Goal: Information Seeking & Learning: Learn about a topic

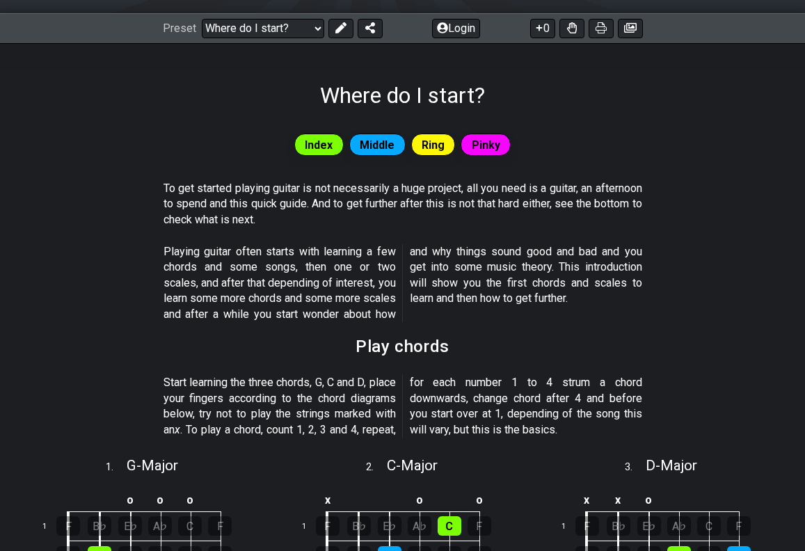
scroll to position [182, 0]
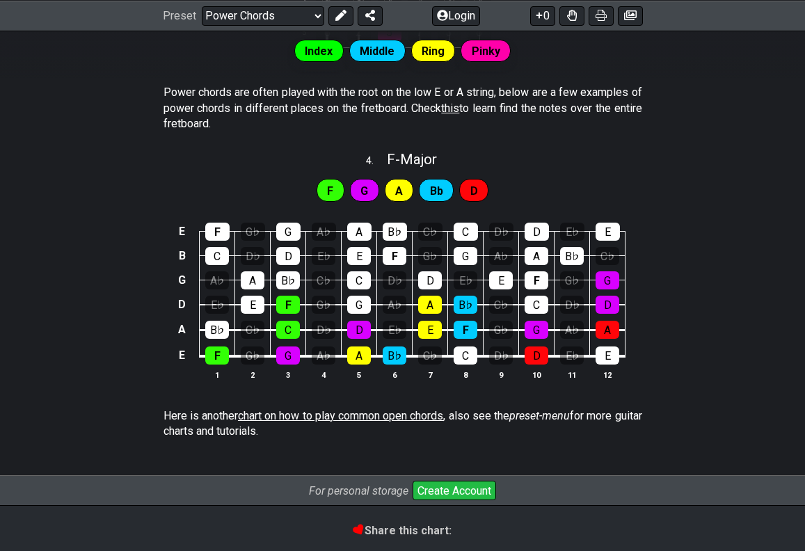
scroll to position [872, 0]
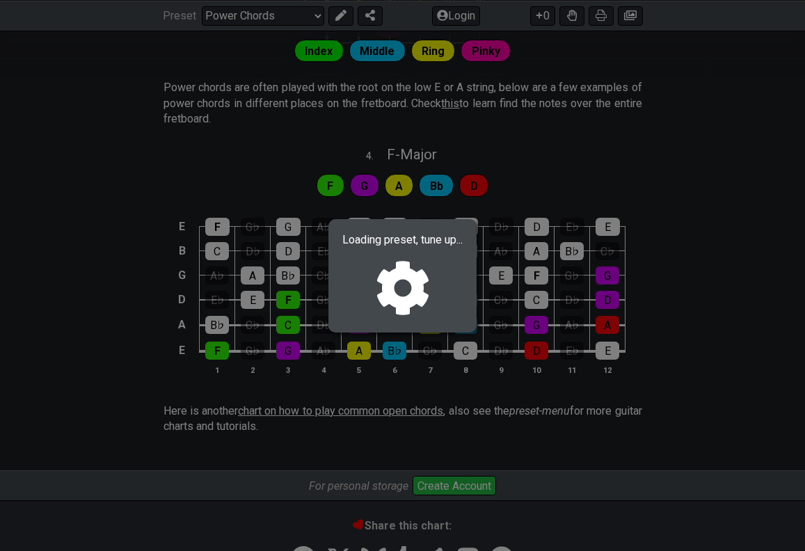
select select "/musical-notes-explained"
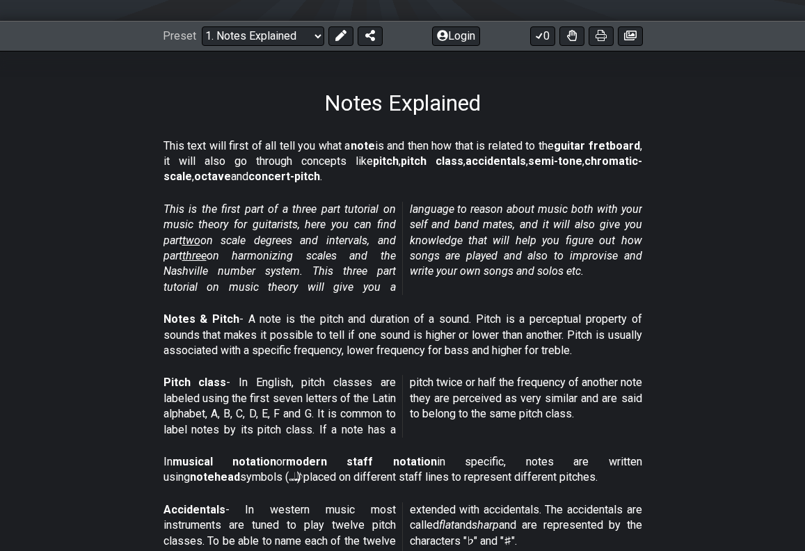
scroll to position [397, 0]
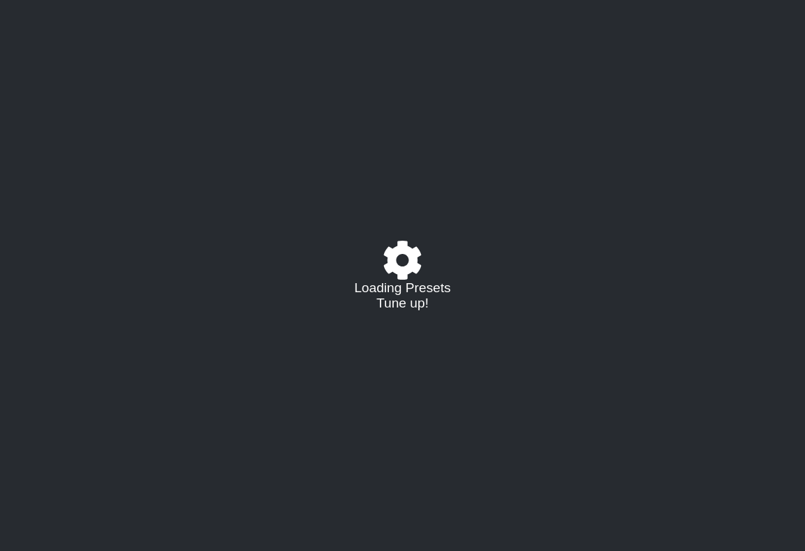
select select "/02570499090"
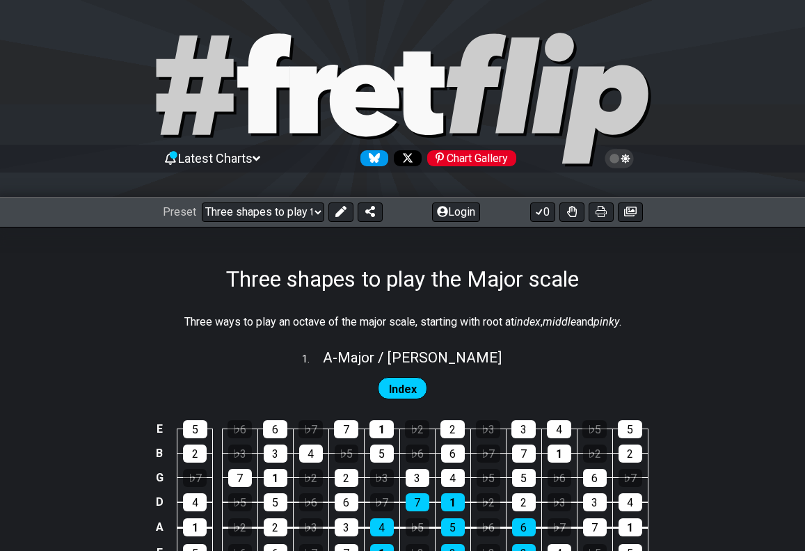
select select "/3nps-caged-shapes"
select select "A"
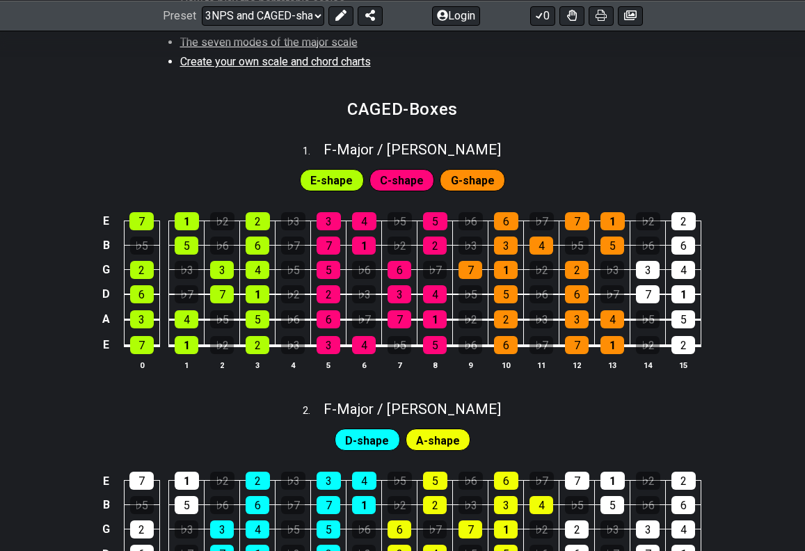
scroll to position [584, 0]
